Goal: Obtain resource: Obtain resource

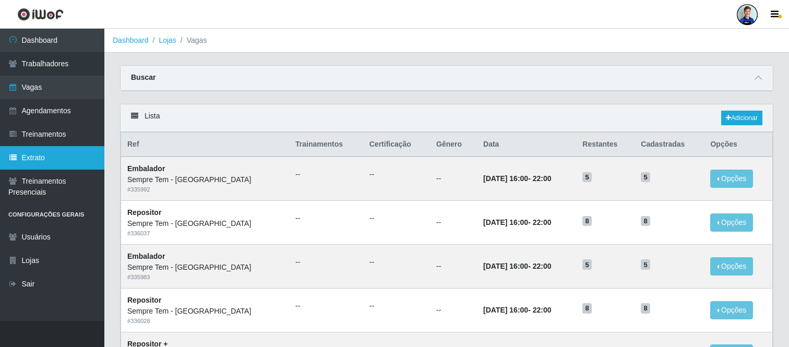
scroll to position [116, 0]
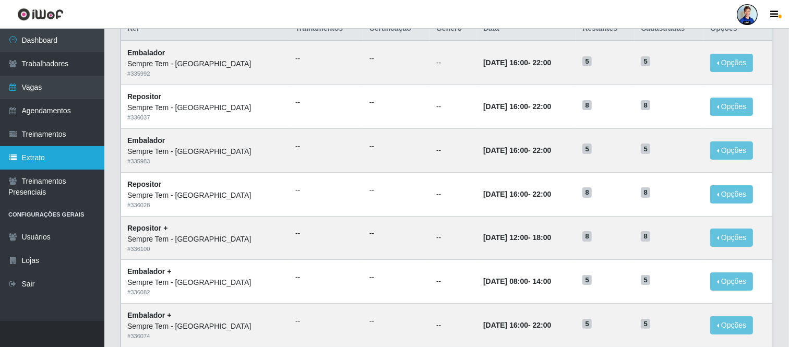
click at [66, 149] on link "Extrato" at bounding box center [52, 157] width 104 height 23
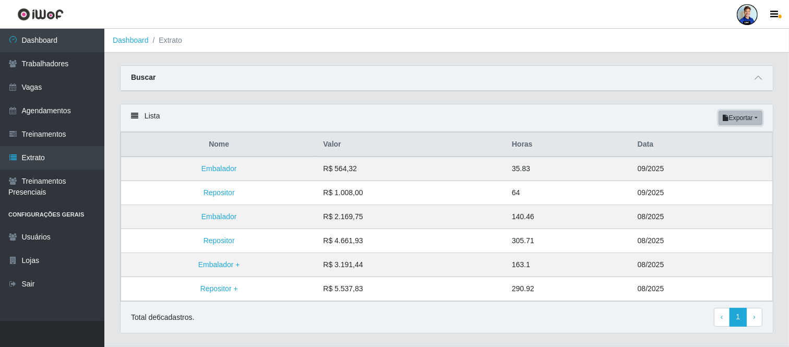
click at [747, 120] on button "Exportar" at bounding box center [740, 118] width 44 height 15
click at [702, 162] on button "Excel" at bounding box center [722, 159] width 82 height 21
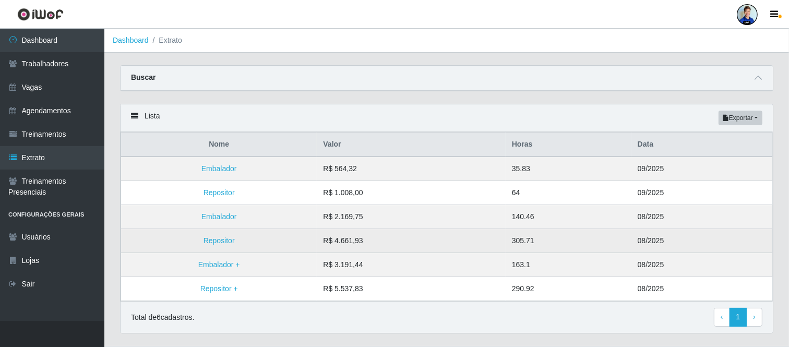
scroll to position [25, 0]
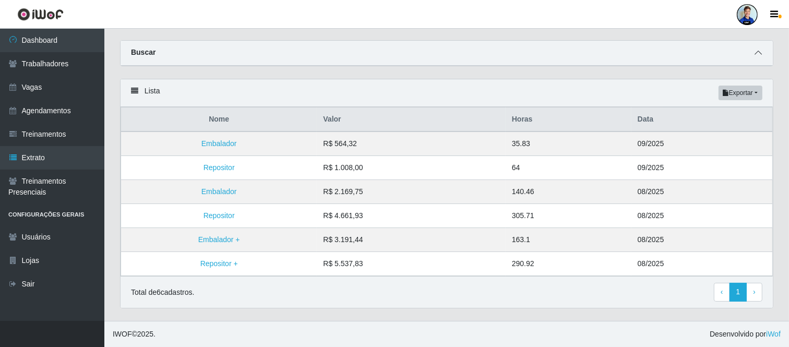
drag, startPoint x: 763, startPoint y: 52, endPoint x: 755, endPoint y: 56, distance: 8.2
click at [760, 53] on span at bounding box center [758, 53] width 13 height 12
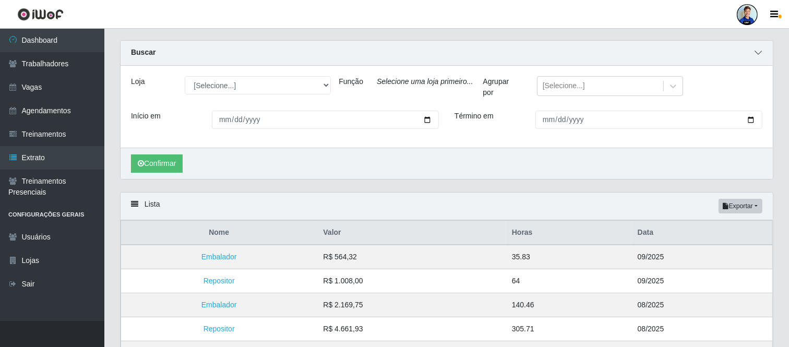
click at [753, 56] on span at bounding box center [758, 53] width 13 height 12
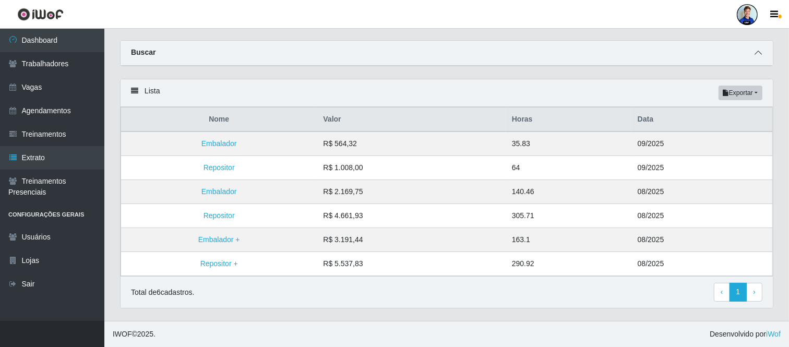
click at [752, 57] on span at bounding box center [758, 53] width 13 height 12
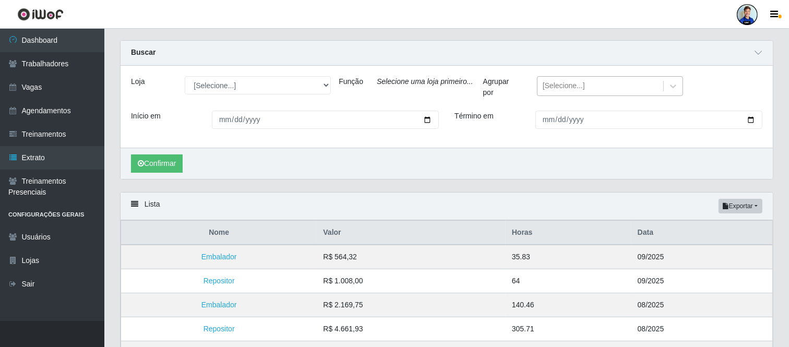
click at [596, 89] on div "[Selecione...]" at bounding box center [600, 86] width 126 height 17
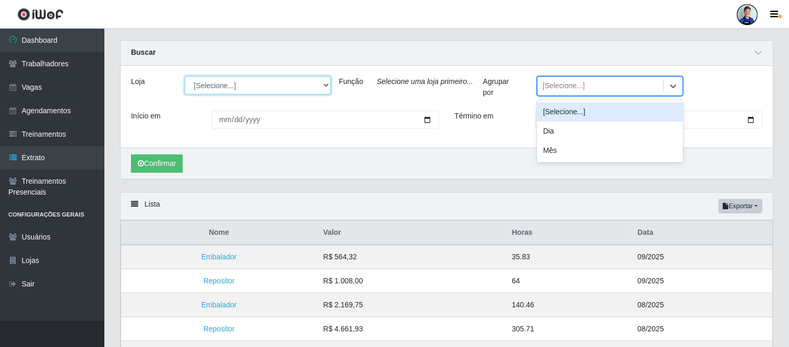
click at [322, 81] on select "[Selecione...] [GEOGRAPHIC_DATA] - [GEOGRAPHIC_DATA] [GEOGRAPHIC_DATA] - [GEOGR…" at bounding box center [258, 85] width 146 height 18
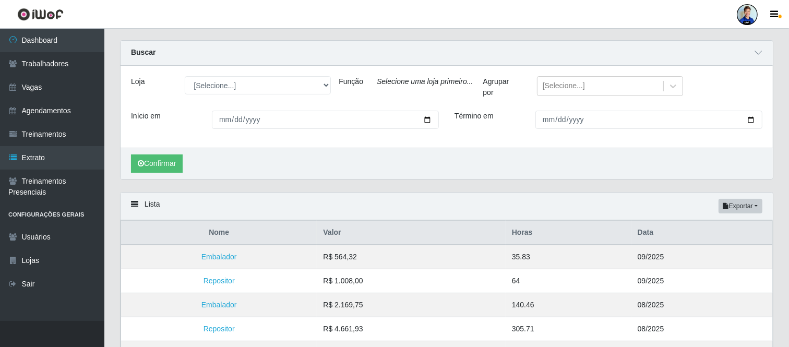
drag, startPoint x: 355, startPoint y: 102, endPoint x: 358, endPoint y: 89, distance: 13.4
click at [356, 101] on div "Função" at bounding box center [350, 89] width 38 height 26
click at [360, 81] on label "Função" at bounding box center [351, 81] width 25 height 11
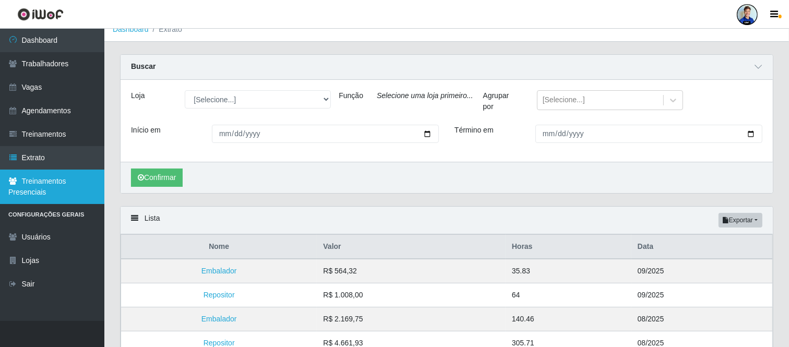
scroll to position [0, 0]
